Goal: Task Accomplishment & Management: Use online tool/utility

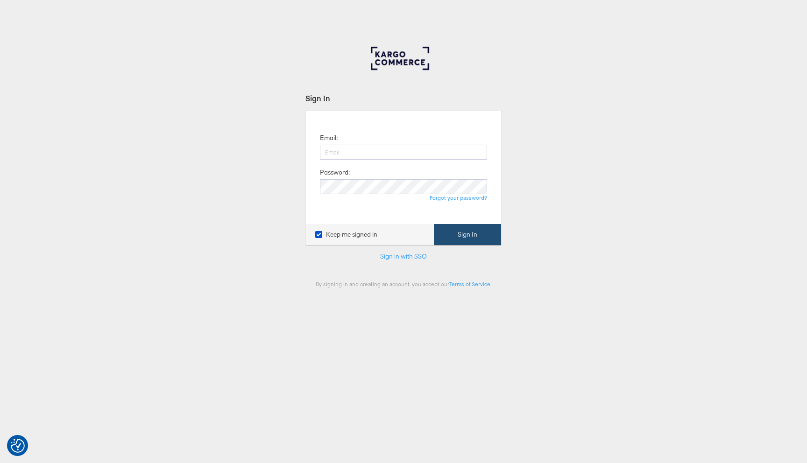
type input "liam.flynn@kargo.com"
click at [455, 241] on button "Sign In" at bounding box center [467, 234] width 67 height 21
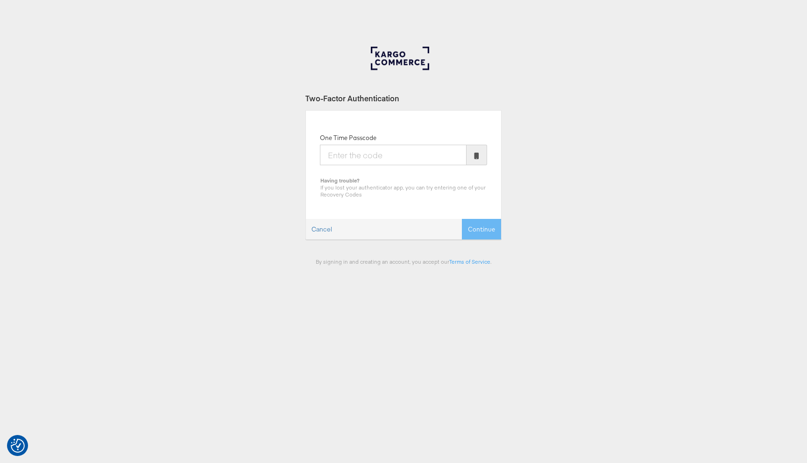
click at [447, 46] on body "We value your privacy We use cookies to enhance your browsing experience, serve…" at bounding box center [403, 257] width 807 height 514
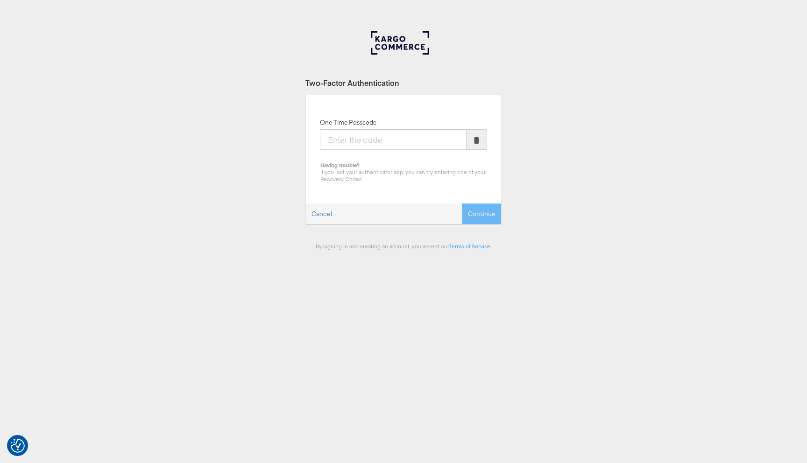
click at [447, 46] on body "We value your privacy We use cookies to enhance your browsing experience, serve…" at bounding box center [403, 242] width 807 height 514
click at [374, 144] on input "One Time Passcode" at bounding box center [393, 138] width 147 height 21
type input "795145"
click at [462, 203] on button "Continue" at bounding box center [481, 213] width 39 height 21
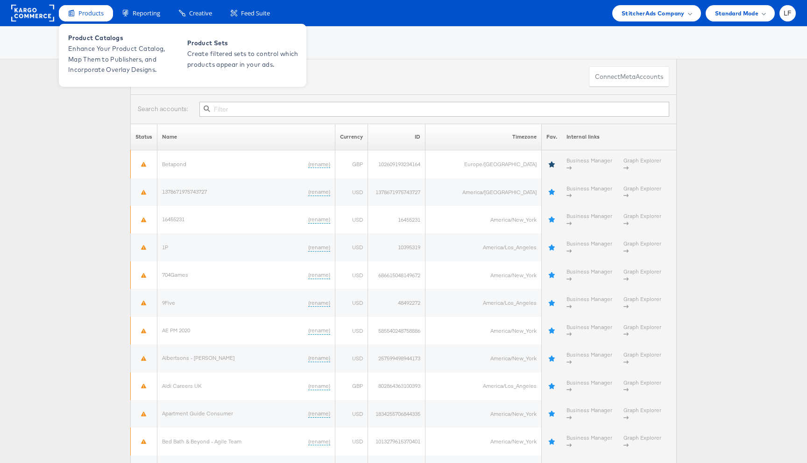
click at [94, 14] on span "Products" at bounding box center [90, 13] width 25 height 9
click at [91, 59] on span "Enhance Your Product Catalog, Map Them to Publishers, and Incorporate Overlay D…" at bounding box center [124, 59] width 112 height 32
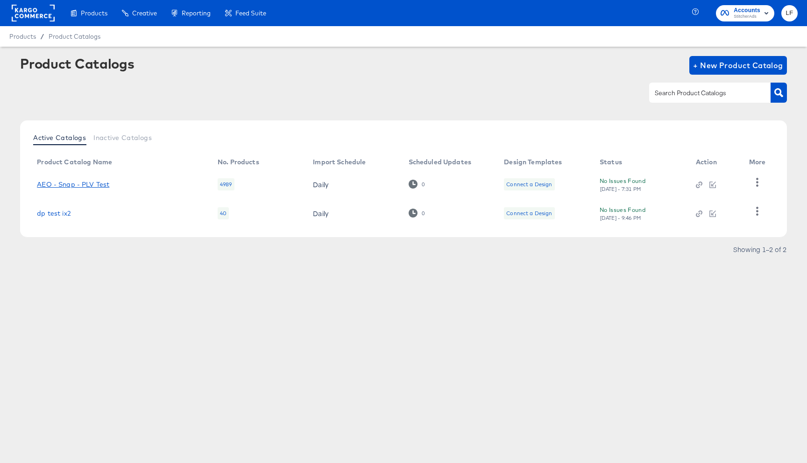
click at [82, 184] on link "AEO - Snap - PLV Test" at bounding box center [73, 184] width 72 height 7
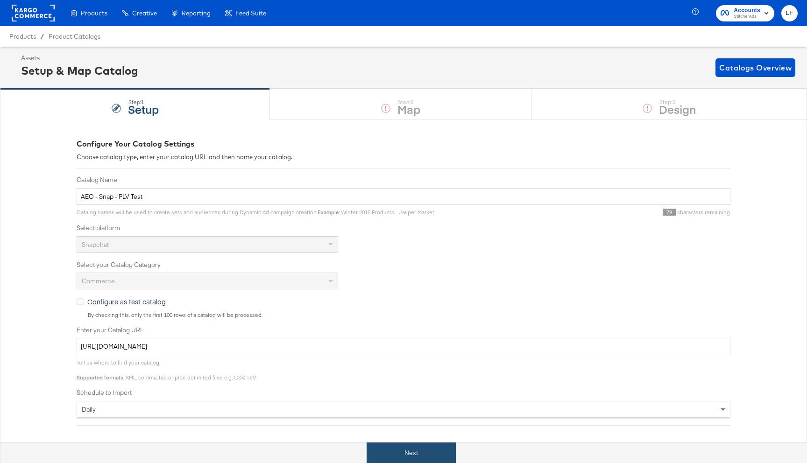
click at [419, 453] on button "Next" at bounding box center [411, 453] width 89 height 21
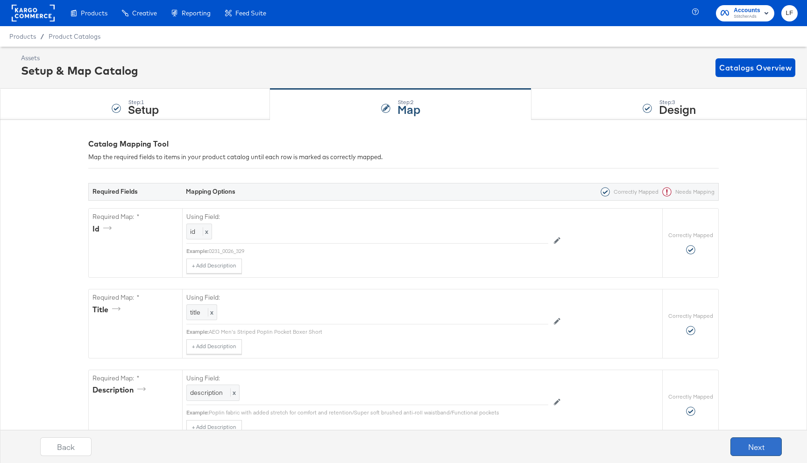
click at [752, 450] on button "Next" at bounding box center [755, 446] width 51 height 19
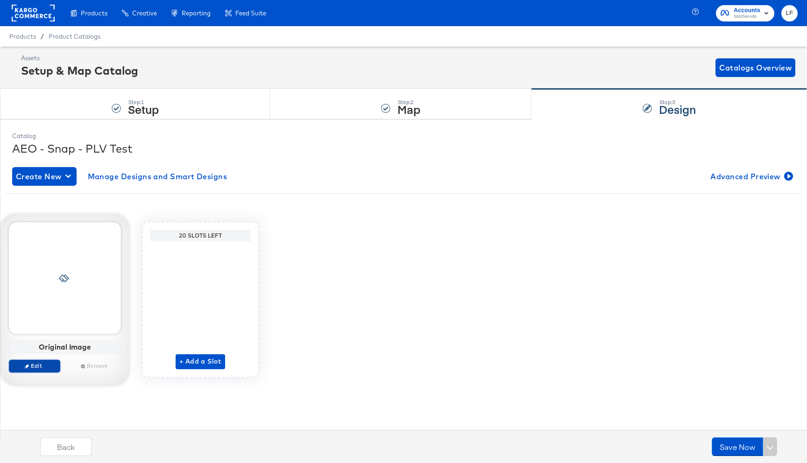
click at [39, 366] on span "Edit" at bounding box center [34, 365] width 43 height 7
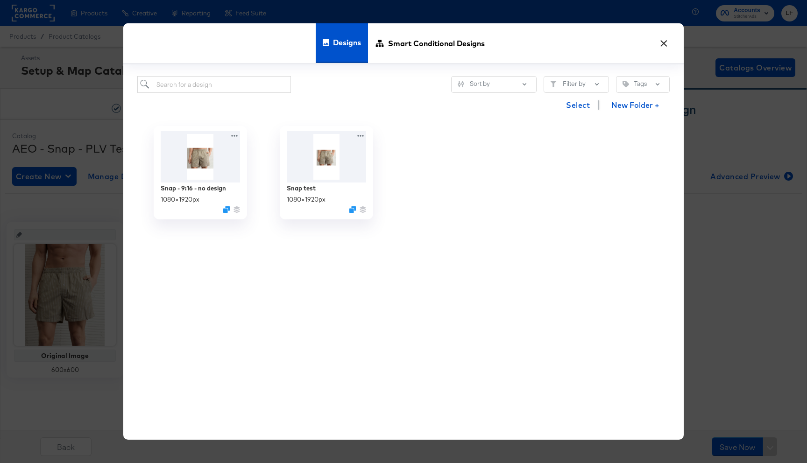
click at [665, 40] on button "×" at bounding box center [663, 41] width 17 height 17
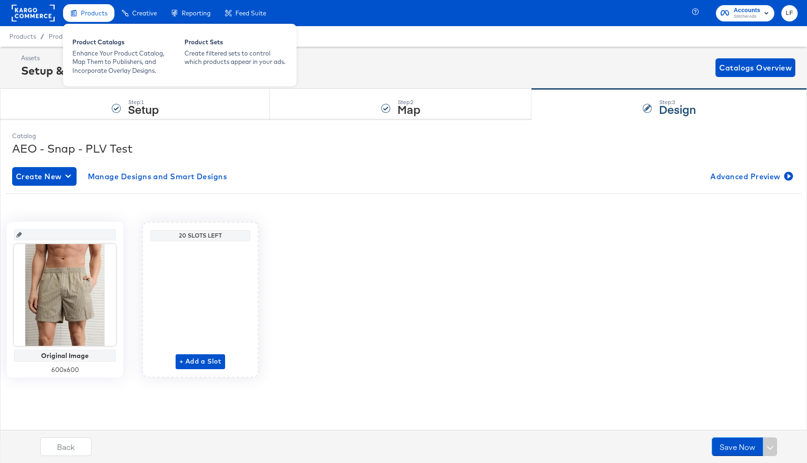
click at [89, 22] on div "Products Product Catalogs Enhance Your Product Catalog, Map Them to Publishers,…" at bounding box center [179, 53] width 233 height 65
click at [103, 39] on div "Product Catalogs" at bounding box center [123, 43] width 103 height 11
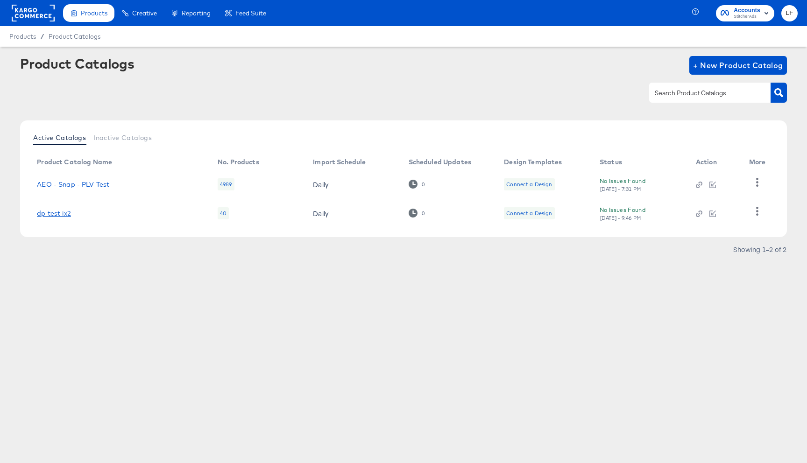
click at [54, 212] on link "dp test ix2" at bounding box center [54, 213] width 34 height 7
